Goal: Task Accomplishment & Management: Manage account settings

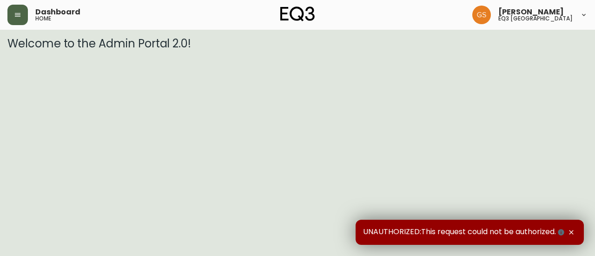
click at [20, 13] on icon "button" at bounding box center [18, 15] width 6 height 4
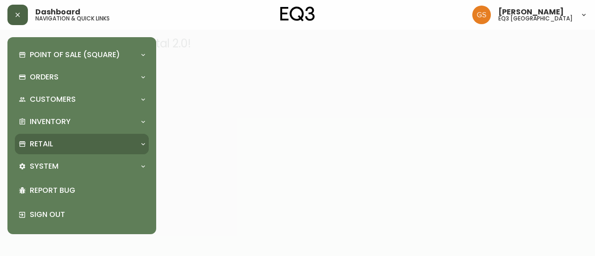
click at [81, 143] on div "Retail" at bounding box center [77, 144] width 117 height 10
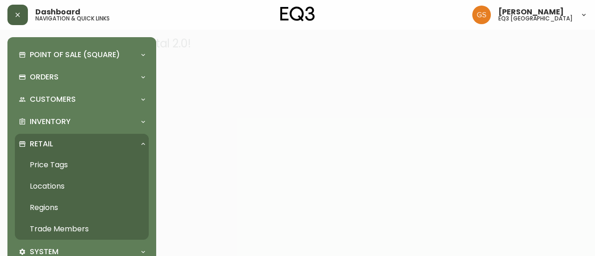
click at [75, 226] on link "Trade Members" at bounding box center [82, 228] width 134 height 21
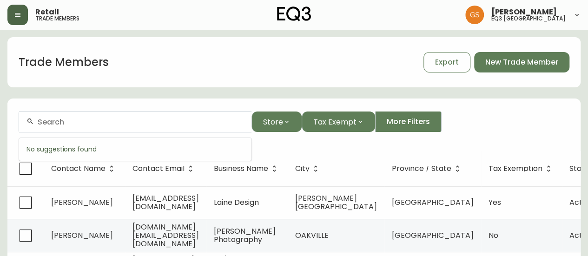
click at [166, 124] on input "text" at bounding box center [141, 122] width 206 height 9
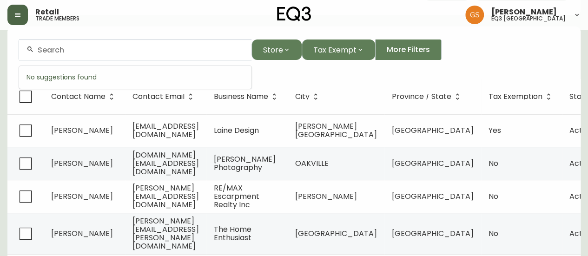
scroll to position [93, 0]
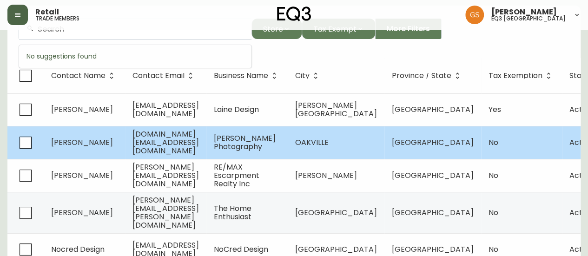
click at [165, 138] on span "[DOMAIN_NAME][EMAIL_ADDRESS][DOMAIN_NAME]" at bounding box center [165, 142] width 66 height 27
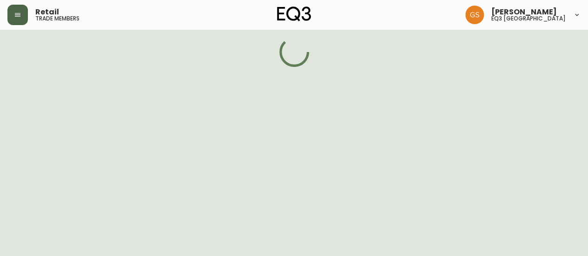
select select "ON"
select select "CA"
select select "CA_EN"
select select "Other"
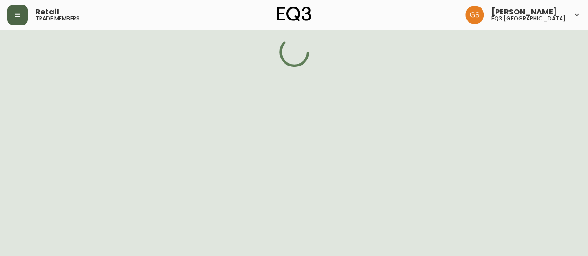
select select "false"
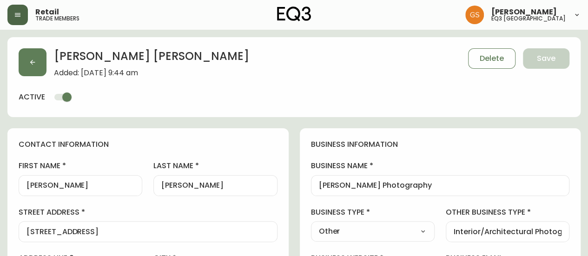
type input "EQ3 [GEOGRAPHIC_DATA]"
select select "cjw10z96q005b6gs00r6w7pwt"
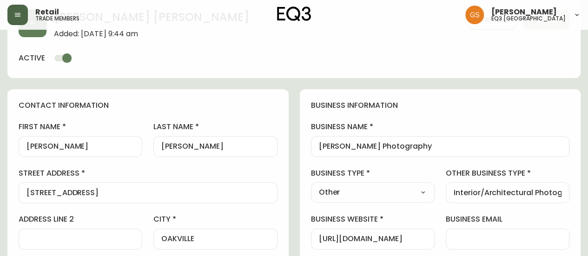
scroll to position [93, 0]
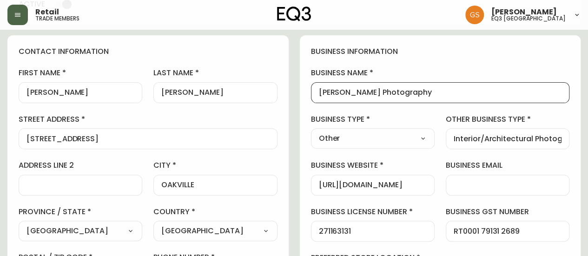
drag, startPoint x: 318, startPoint y: 91, endPoint x: 419, endPoint y: 91, distance: 100.3
click at [419, 91] on input "[PERSON_NAME] Photography" at bounding box center [440, 92] width 243 height 9
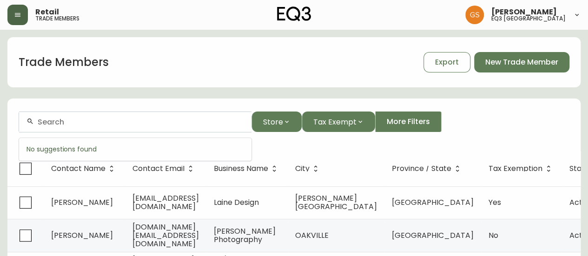
click at [125, 124] on input "text" at bounding box center [141, 122] width 206 height 9
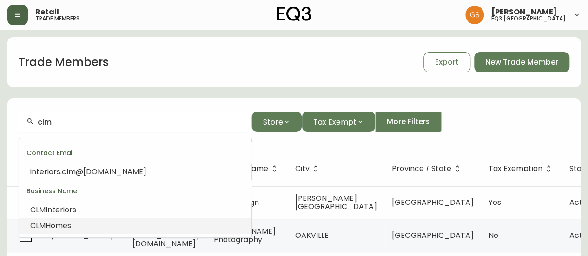
click at [84, 231] on li "CLM Homes" at bounding box center [135, 226] width 232 height 16
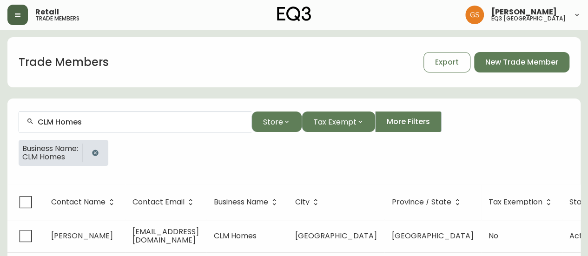
scroll to position [16, 0]
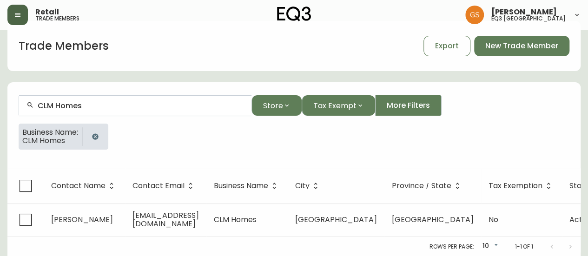
type input "CLM Homes"
